Goal: Task Accomplishment & Management: Complete application form

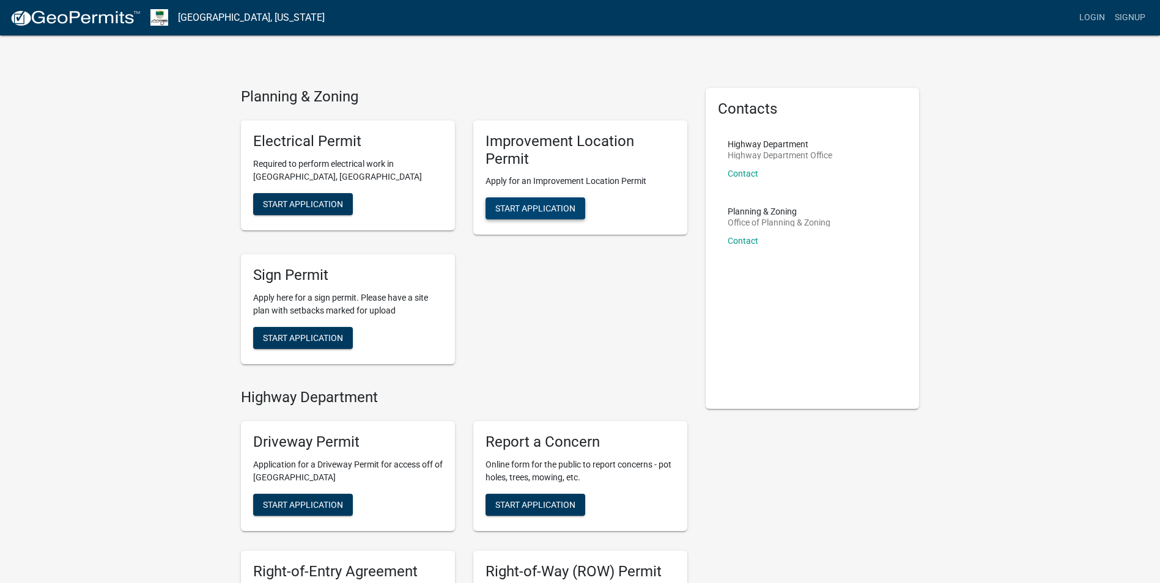
click at [559, 210] on span "Start Application" at bounding box center [535, 209] width 80 height 10
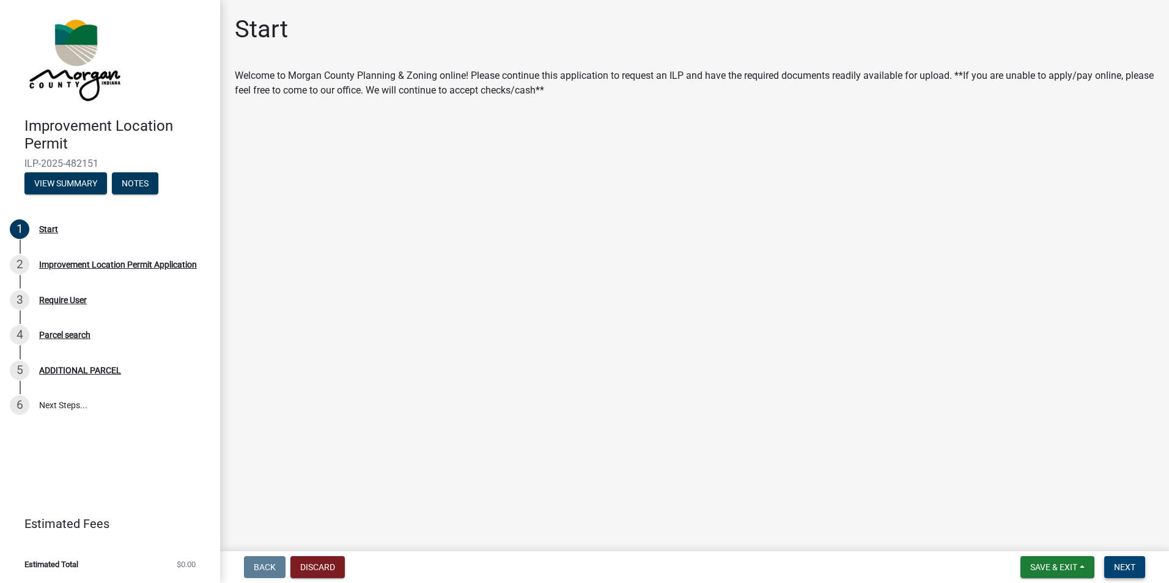
click at [1127, 575] on button "Next" at bounding box center [1124, 567] width 41 height 22
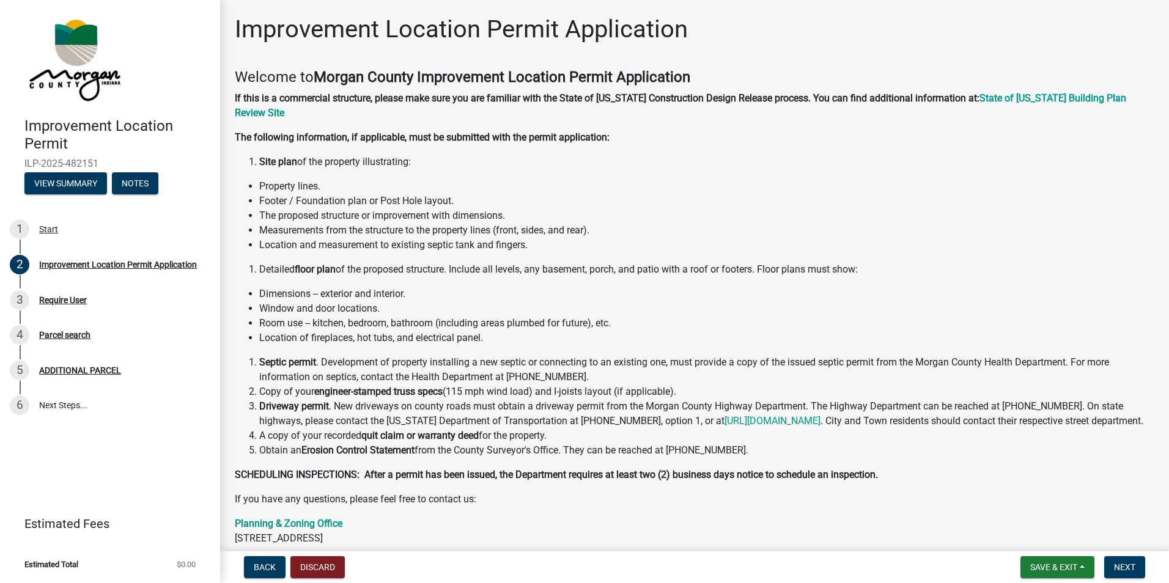
click at [867, 202] on li "Footer / Foundation plan or Post Hole layout." at bounding box center [706, 201] width 895 height 15
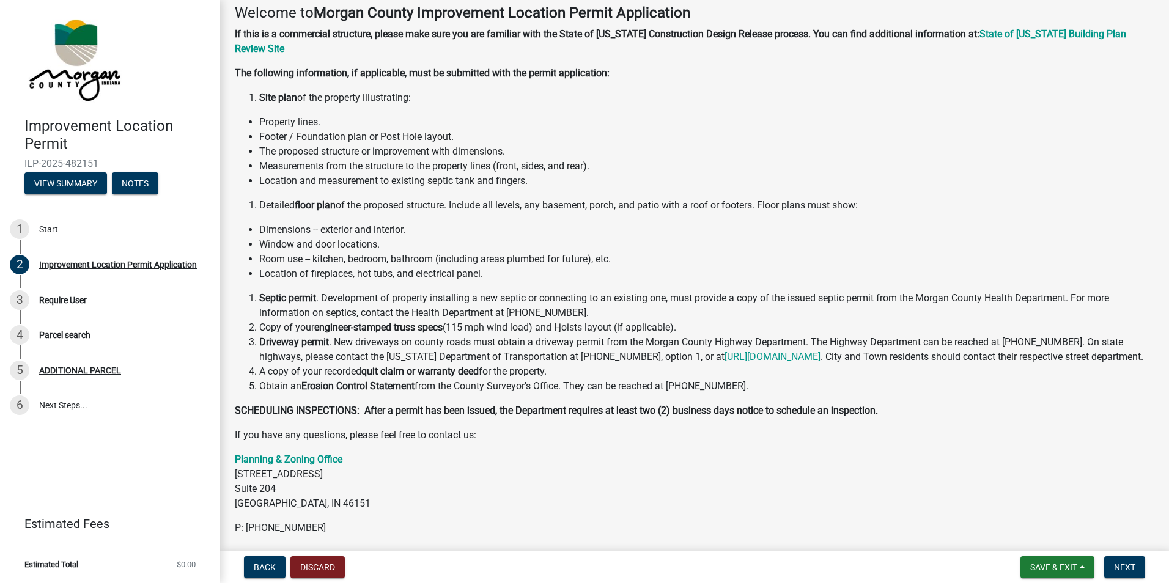
scroll to position [125, 0]
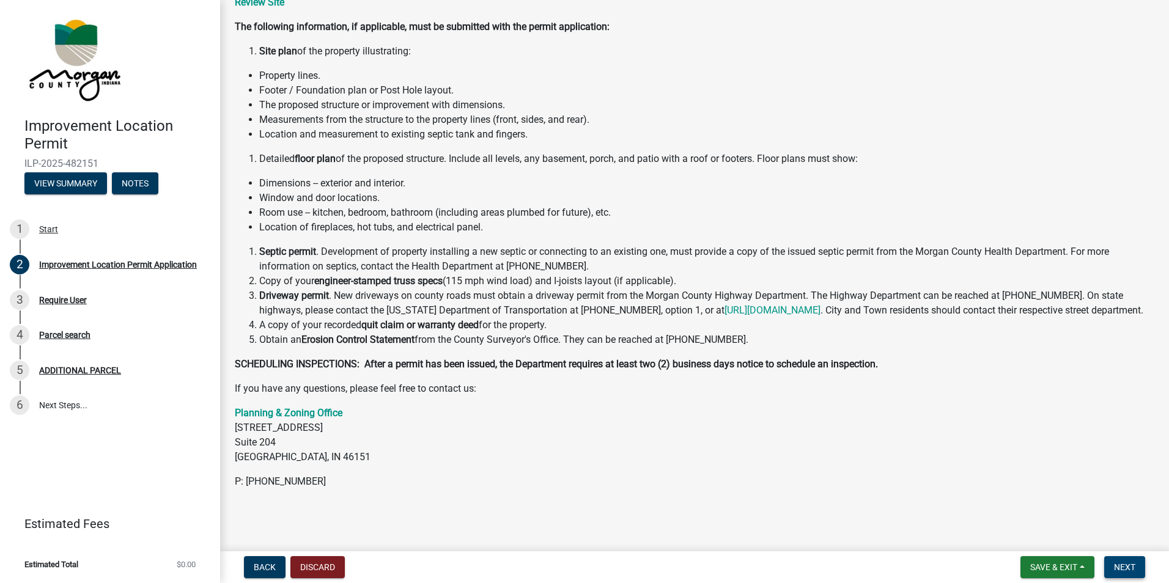
click at [1133, 567] on span "Next" at bounding box center [1124, 567] width 21 height 10
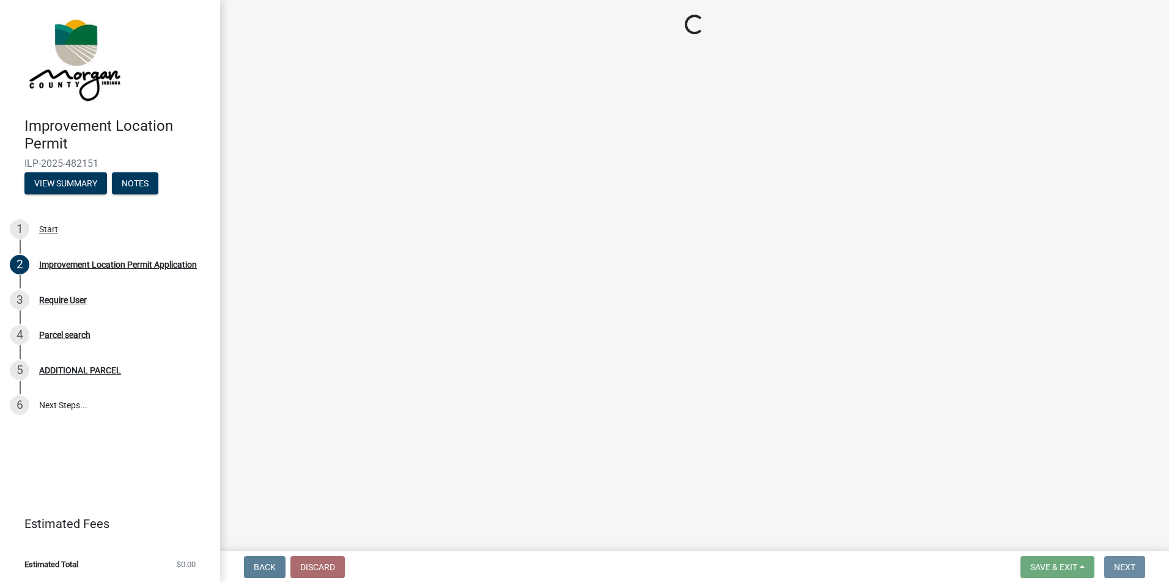
scroll to position [0, 0]
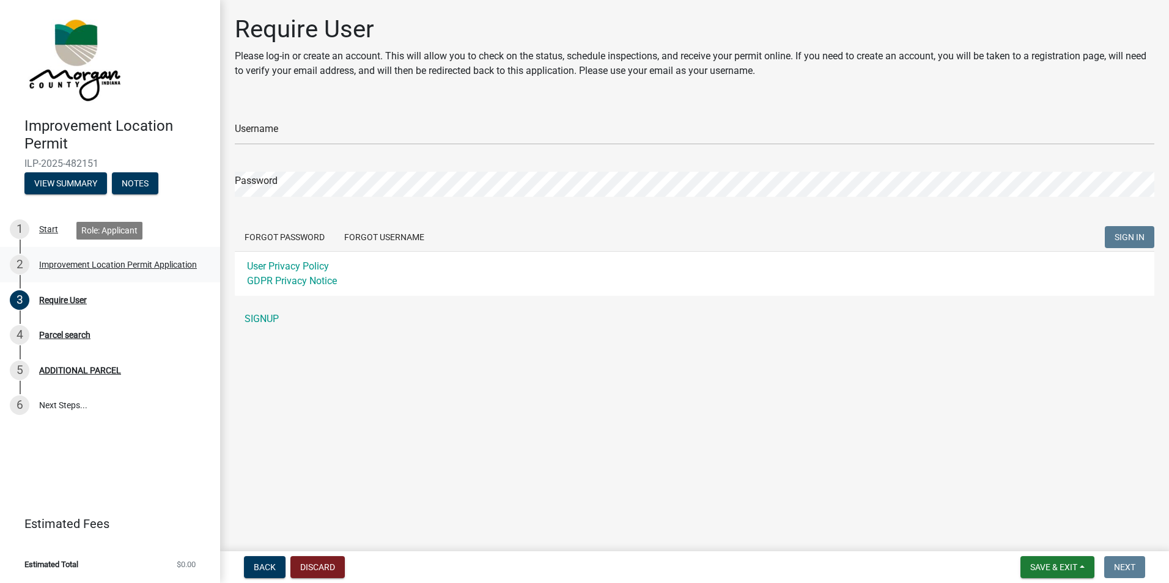
click at [71, 265] on div "Improvement Location Permit Application" at bounding box center [118, 264] width 158 height 9
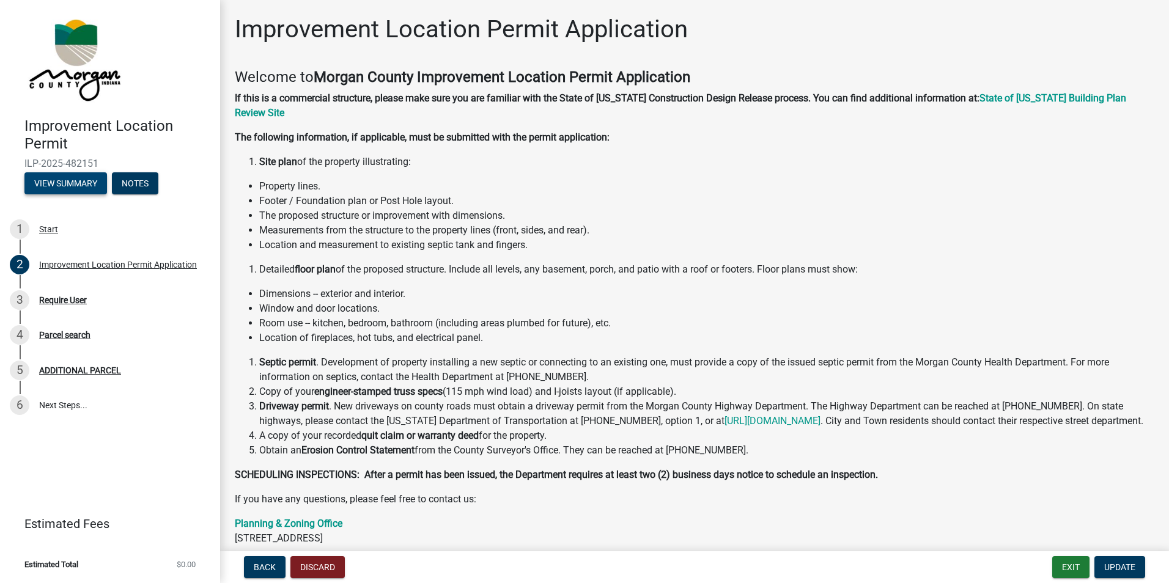
click at [57, 185] on button "View Summary" at bounding box center [65, 183] width 83 height 22
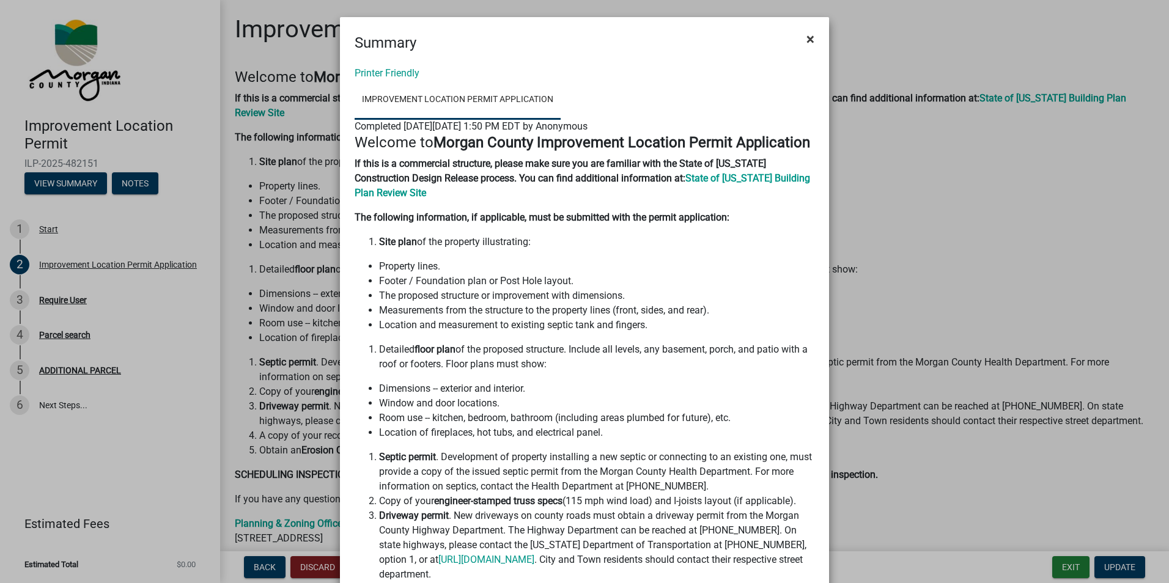
click at [806, 42] on span "×" at bounding box center [810, 39] width 8 height 17
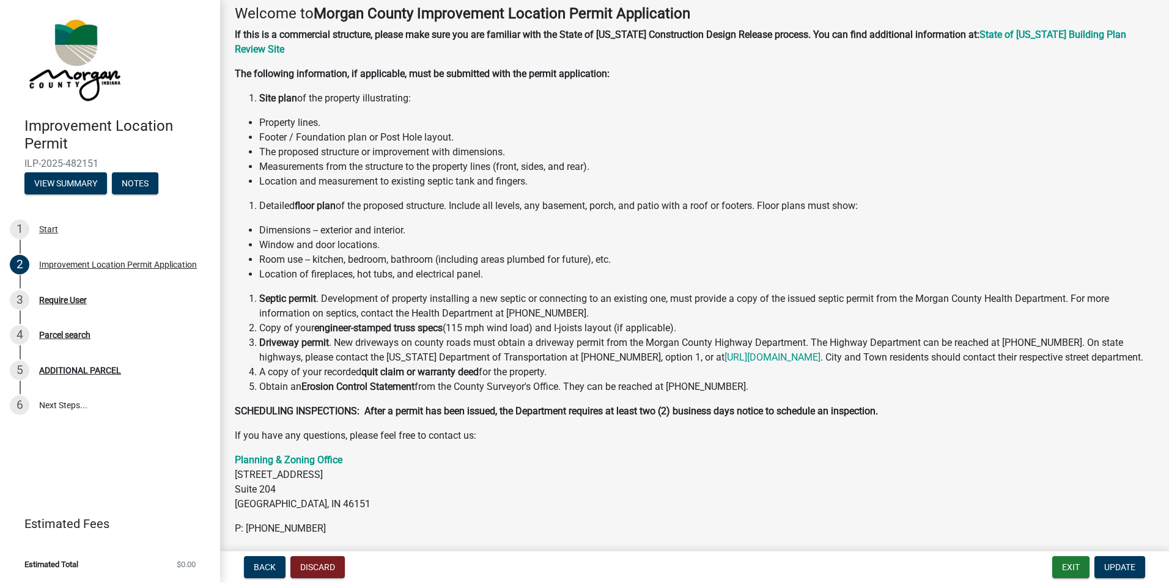
scroll to position [125, 0]
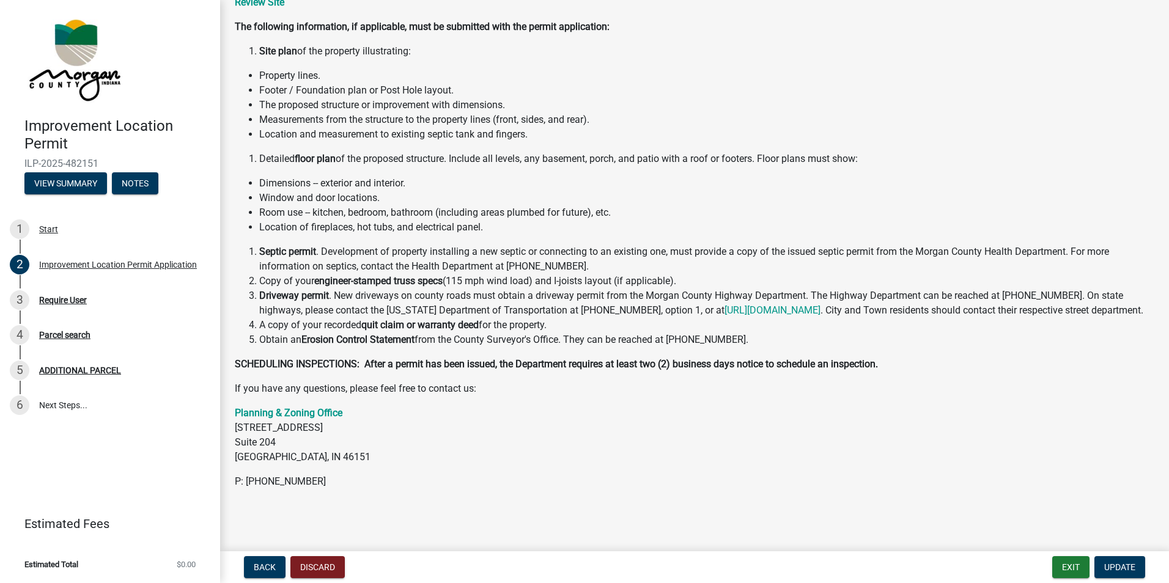
click at [676, 127] on li "Location and measurement to existing septic tank and fingers." at bounding box center [706, 134] width 895 height 15
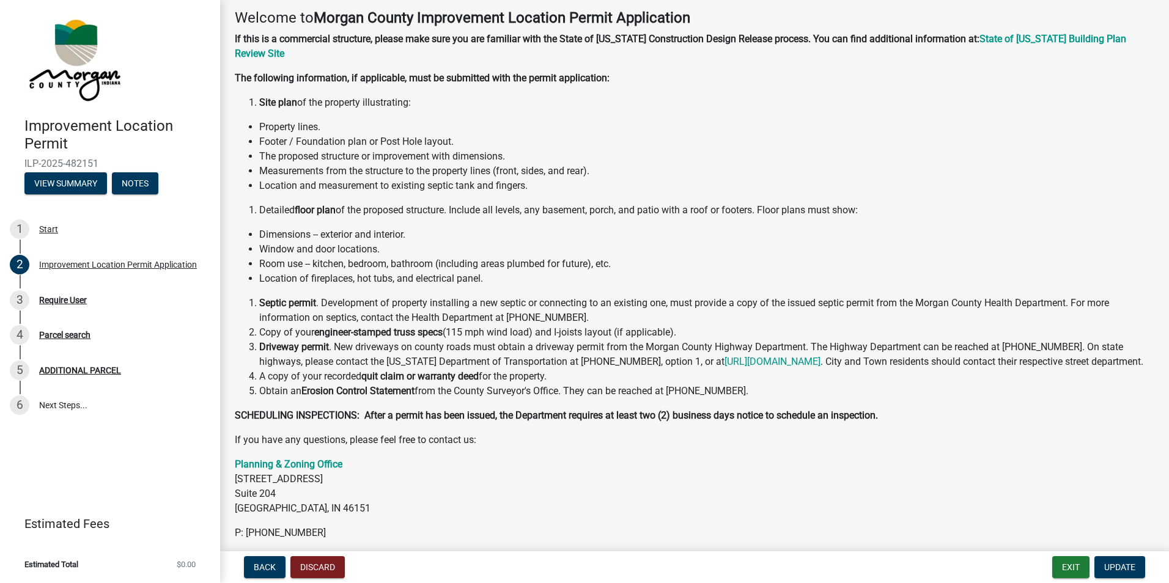
scroll to position [0, 0]
